Goal: Complete application form: Complete application form

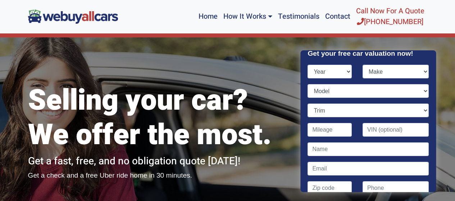
select select "2017"
click at [308, 65] on select "Year [DATE] 2024 2023 2022 2021 2020 2019 2018 2017 2016 2015 2014 2013 2012 20…" at bounding box center [330, 72] width 44 height 14
click at [391, 70] on select "Make" at bounding box center [395, 72] width 66 height 14
select select "Ford"
click at [362, 65] on select "Make Acura Alfa Romeo Aston [PERSON_NAME] Audi Bentley BMW Buick Cadillac Chevr…" at bounding box center [395, 72] width 66 height 14
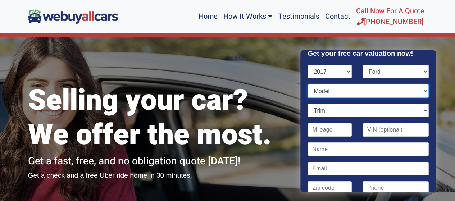
click at [346, 92] on select "Model" at bounding box center [368, 91] width 121 height 14
select select "Escape"
click at [308, 84] on select "Model C-Max Energi C-Max Hybrid Edge Escape Expedition Explorer F-150 F-250 Sup…" at bounding box center [368, 91] width 121 height 14
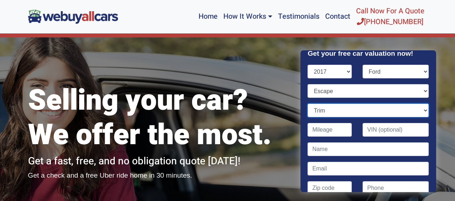
click at [327, 111] on select "Trim" at bounding box center [368, 110] width 121 height 14
select select "SE 4dr SUV (1.5L 4cyl Turbo)"
click at [308, 103] on select "Trim S 4dr SUV (2.5L 4cyl) SE 4dr SUV (1.5L 4cyl Turbo) SE 4dr SUV AWD (1.5L 4c…" at bounding box center [368, 110] width 121 height 14
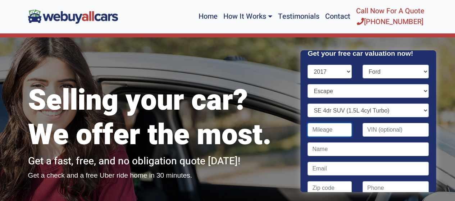
click at [326, 131] on input "Contact form" at bounding box center [330, 130] width 44 height 14
type input "31,836"
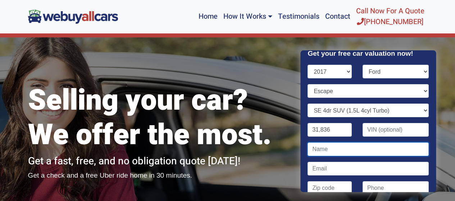
click at [329, 148] on input "Contact form" at bounding box center [368, 149] width 121 height 14
type input "[PERSON_NAME]"
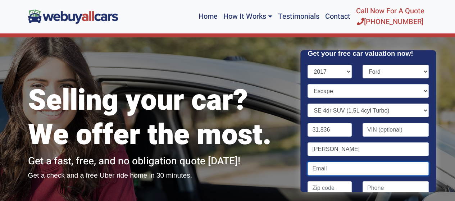
click at [333, 169] on input "Contact form" at bounding box center [368, 169] width 121 height 14
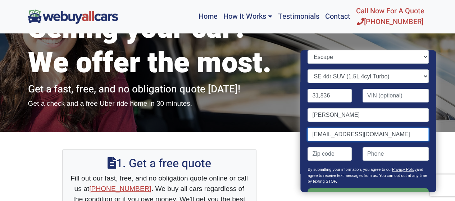
scroll to position [97, 0]
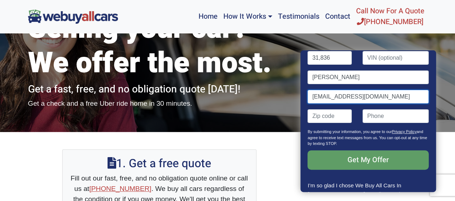
type input "[EMAIL_ADDRESS][DOMAIN_NAME]"
click at [322, 113] on input "Contact form" at bounding box center [330, 116] width 44 height 14
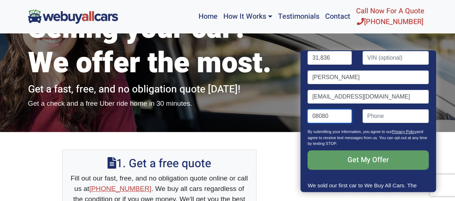
type input "08080"
click at [390, 118] on input "(" at bounding box center [395, 116] width 66 height 14
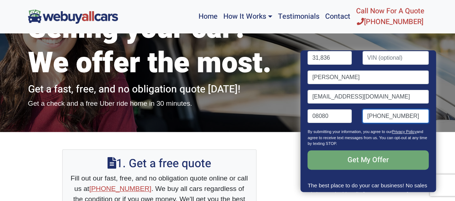
type input "[PHONE_NUMBER]"
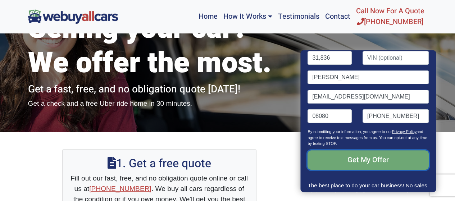
click at [335, 160] on input "Get My Offer" at bounding box center [368, 159] width 121 height 19
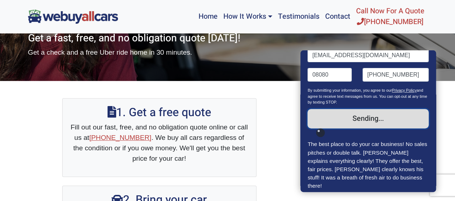
scroll to position [72, 0]
